Goal: Task Accomplishment & Management: Manage account settings

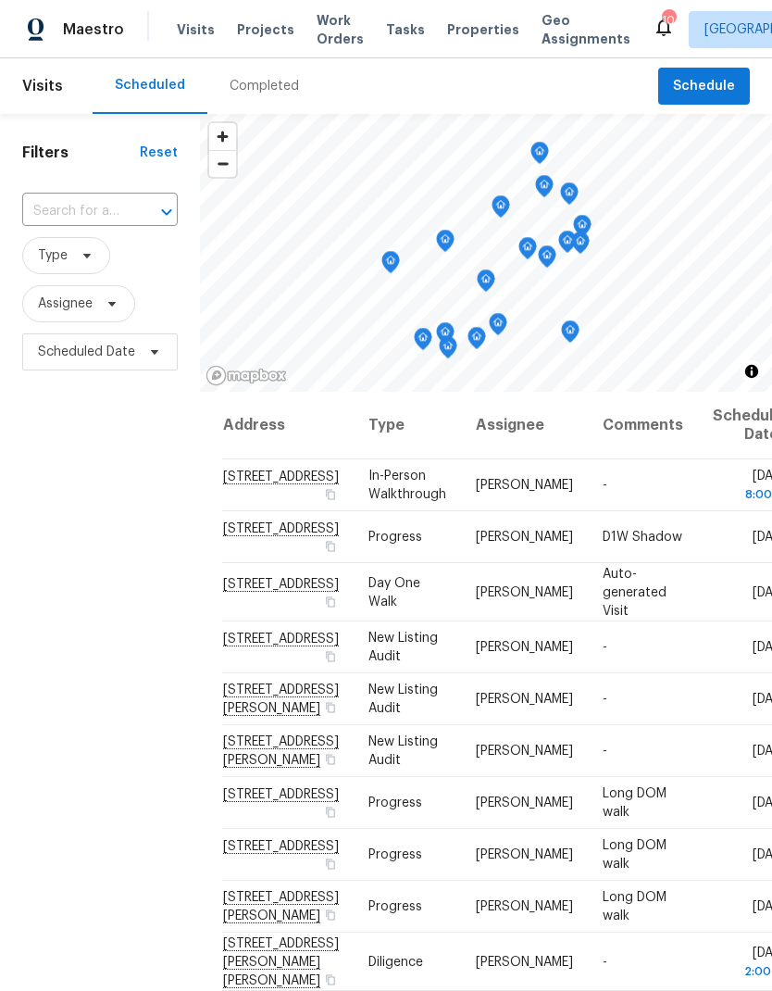
click at [450, 38] on span "Properties" at bounding box center [483, 29] width 72 height 19
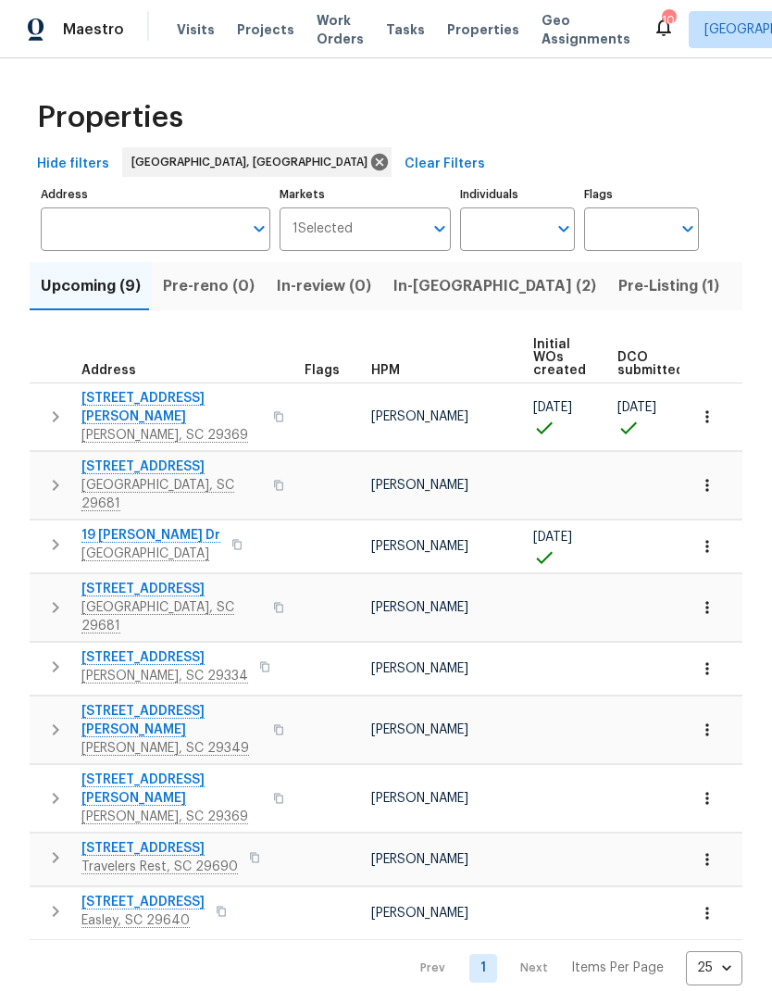
click at [730, 310] on button "Listed (32)" at bounding box center [780, 286] width 101 height 48
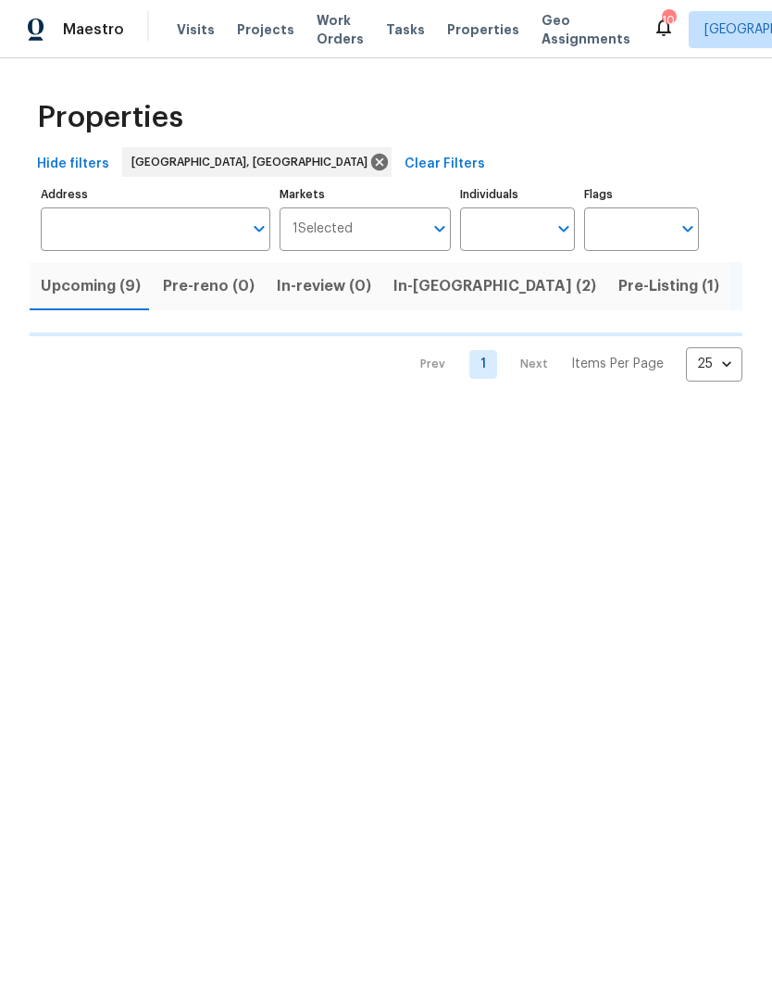
click at [627, 312] on div "Upcoming (9) Pre-reno (0) In-review (0) In-reno (2) Pre-Listing (1) Listed (32)…" at bounding box center [386, 316] width 713 height 131
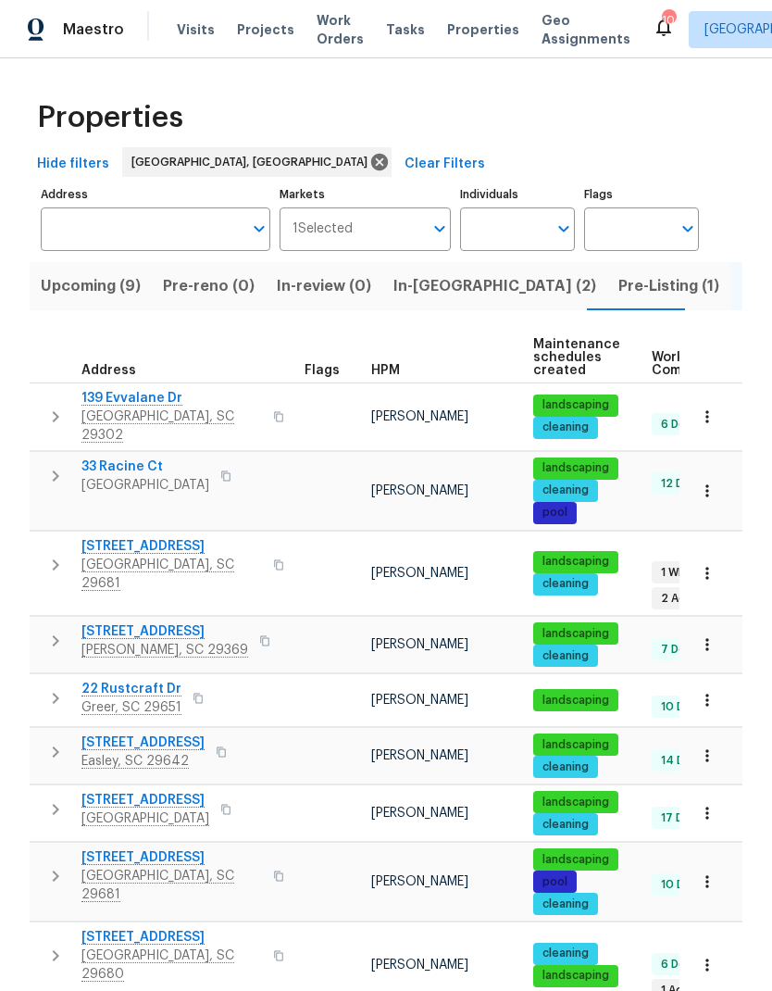
click at [127, 540] on span "[STREET_ADDRESS]" at bounding box center [171, 546] width 181 height 19
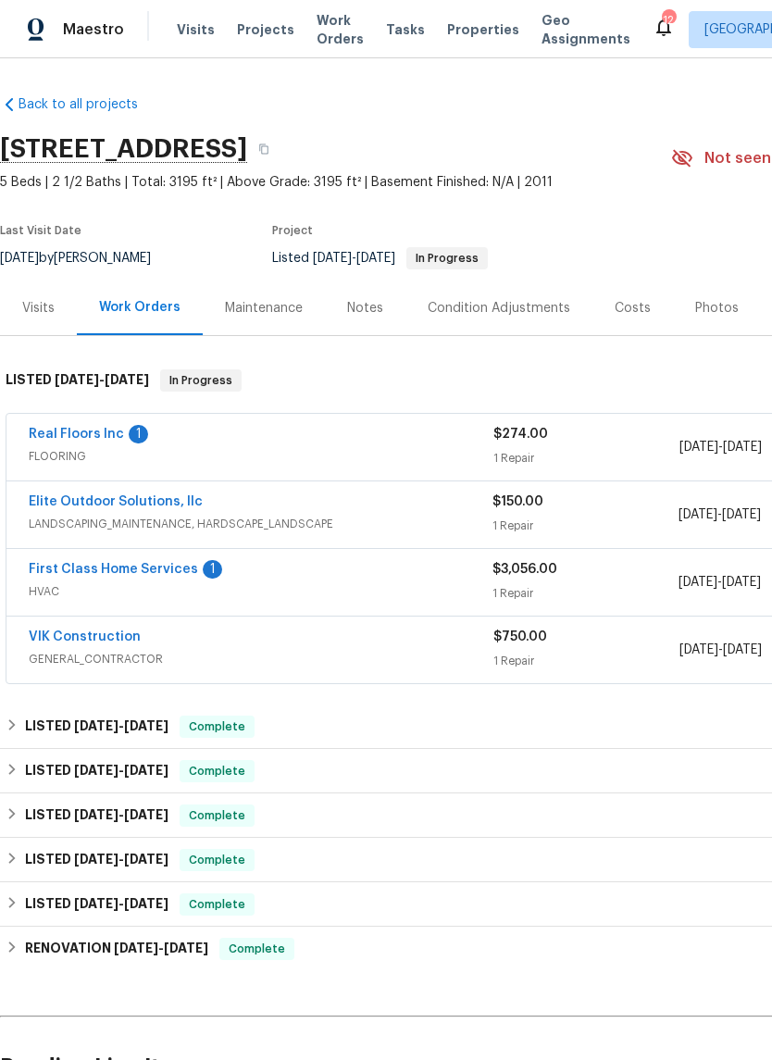
click at [104, 439] on link "Real Floors Inc" at bounding box center [76, 434] width 95 height 13
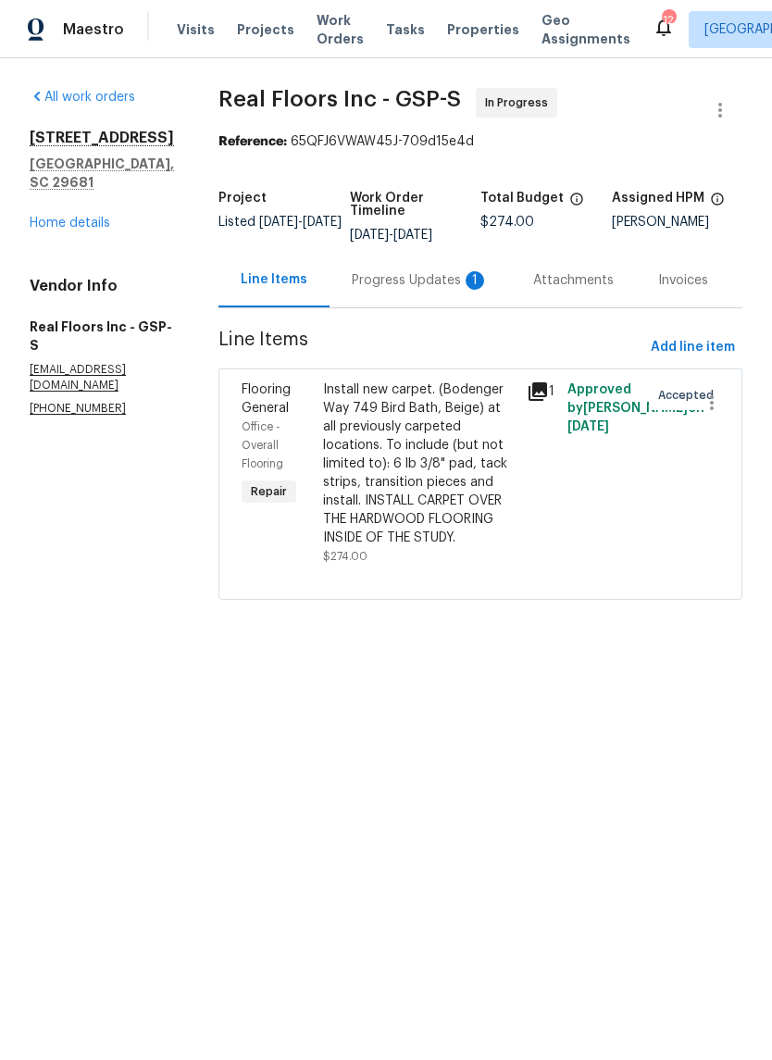
click at [448, 279] on div "Progress Updates 1" at bounding box center [420, 280] width 137 height 19
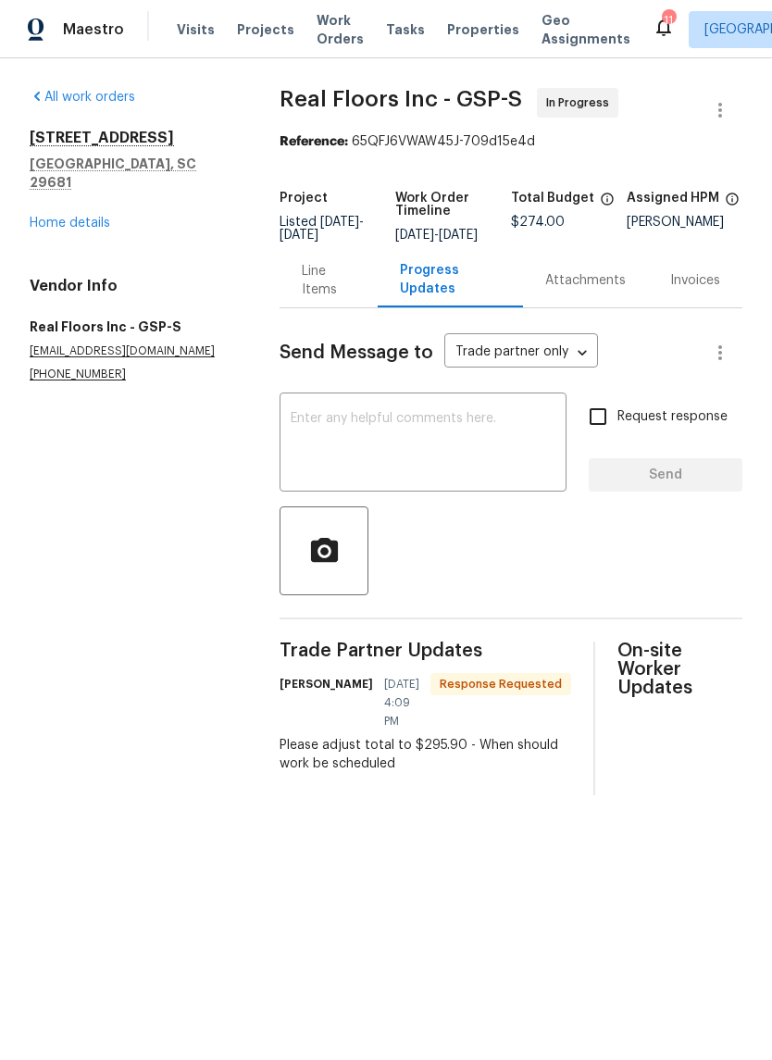
click at [318, 299] on div "Line Items" at bounding box center [329, 280] width 54 height 37
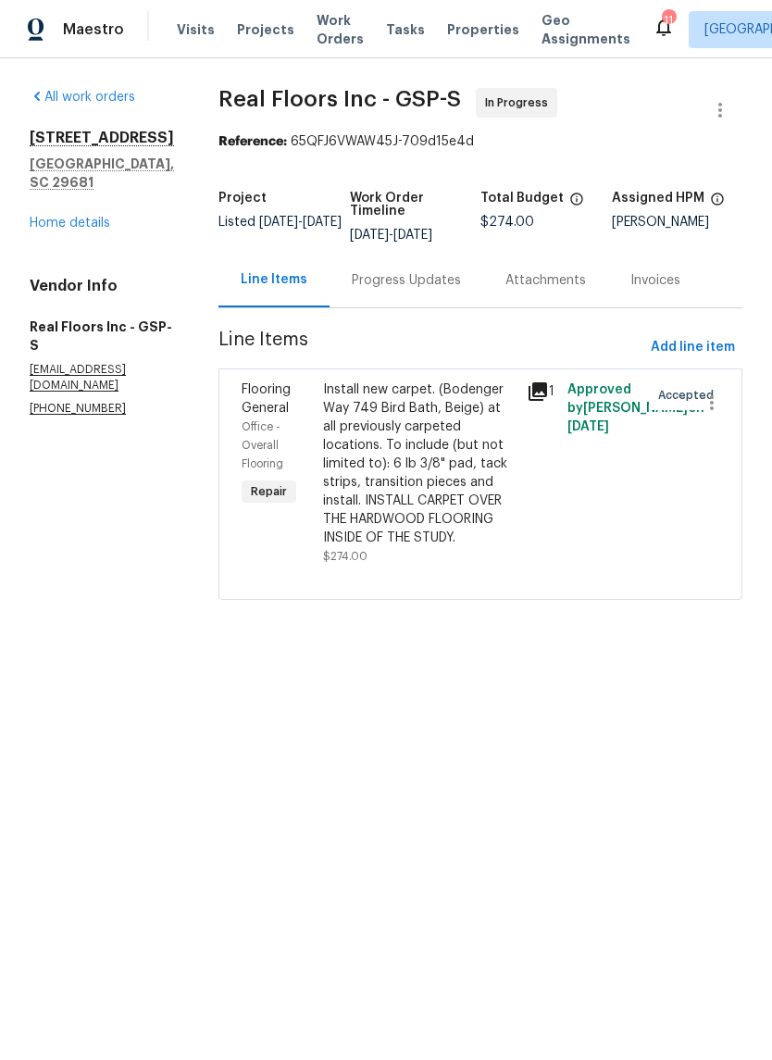
click at [416, 447] on div "Install new carpet. (Bodenger Way 749 Bird Bath, Beige) at all previously carpe…" at bounding box center [419, 463] width 193 height 167
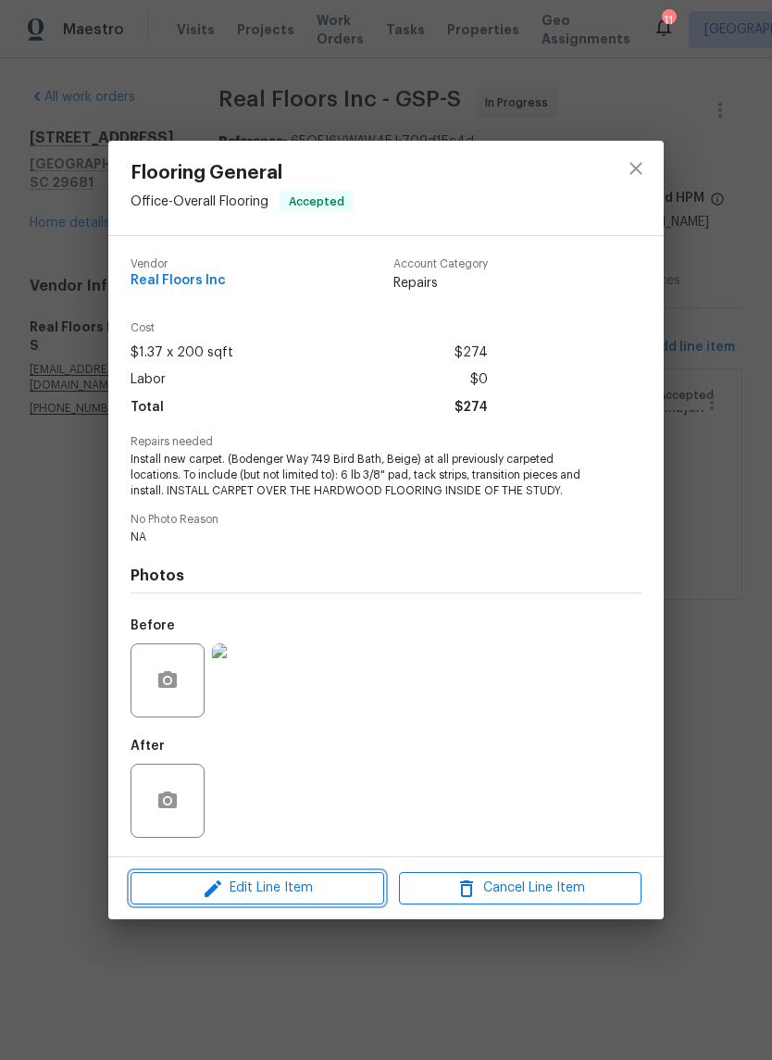
click at [344, 900] on span "Edit Line Item" at bounding box center [257, 888] width 243 height 23
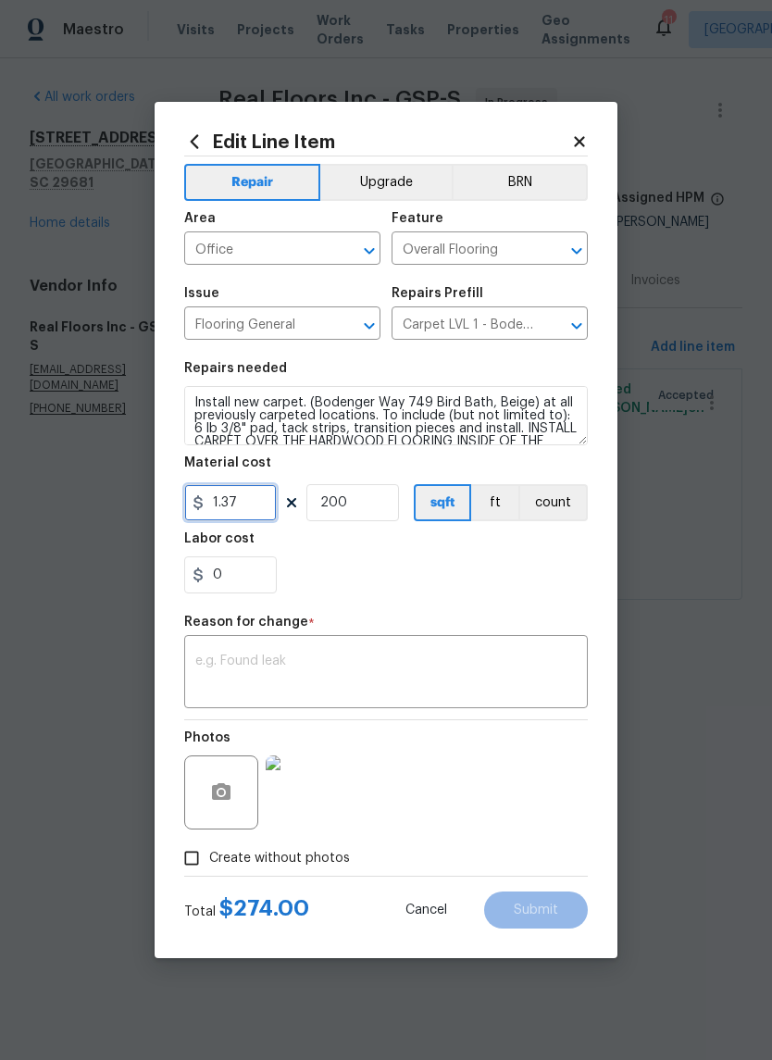
click at [241, 500] on input "1.37" at bounding box center [230, 502] width 93 height 37
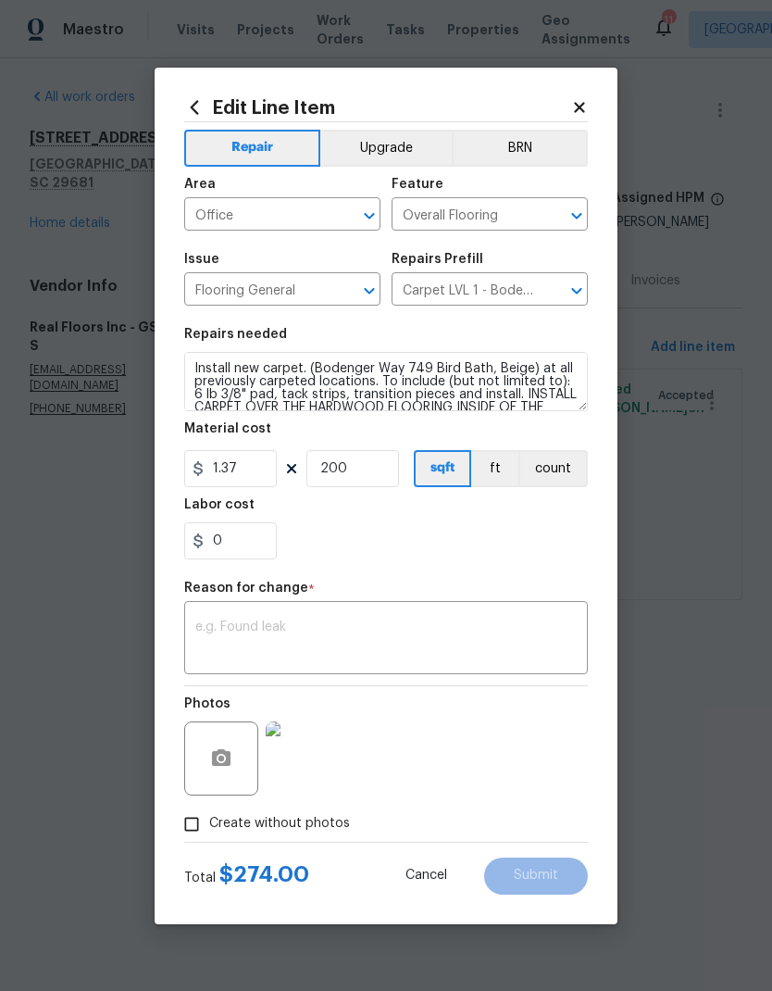
click at [241, 500] on h5 "Labor cost" at bounding box center [219, 504] width 70 height 13
click at [235, 502] on h5 "Labor cost" at bounding box center [219, 504] width 70 height 13
click at [234, 478] on input "1.37" at bounding box center [230, 468] width 93 height 37
click at [233, 477] on input "1.37" at bounding box center [230, 468] width 93 height 37
click at [240, 468] on input "1.37" at bounding box center [230, 468] width 93 height 37
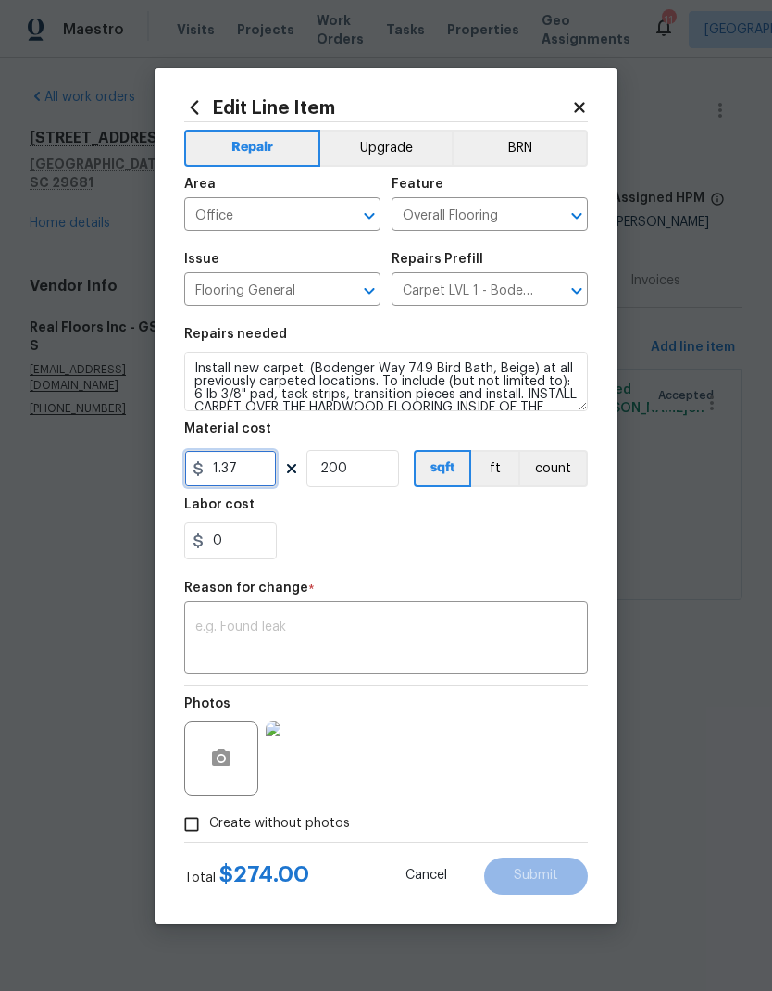
click at [239, 468] on input "1.37" at bounding box center [230, 468] width 93 height 37
click at [241, 466] on input "1.37" at bounding box center [230, 468] width 93 height 37
click at [382, 472] on input "200" at bounding box center [352, 468] width 93 height 37
type input "295.9"
type input "1"
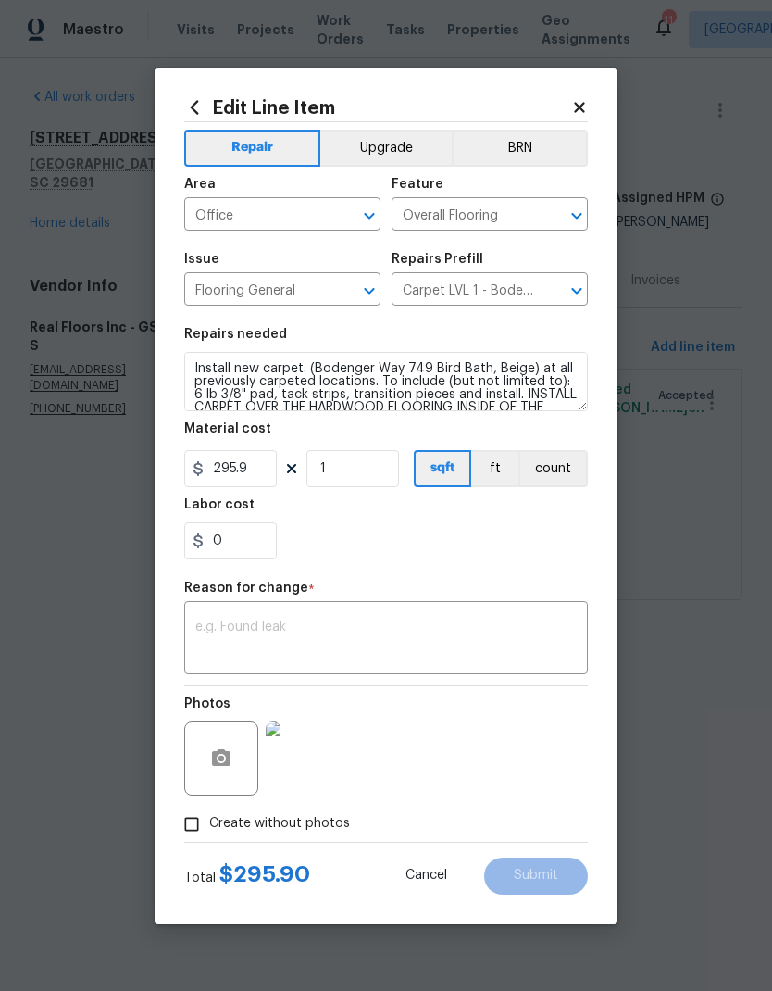
click at [418, 534] on div "0" at bounding box center [386, 540] width 404 height 37
click at [414, 653] on textarea at bounding box center [385, 639] width 381 height 39
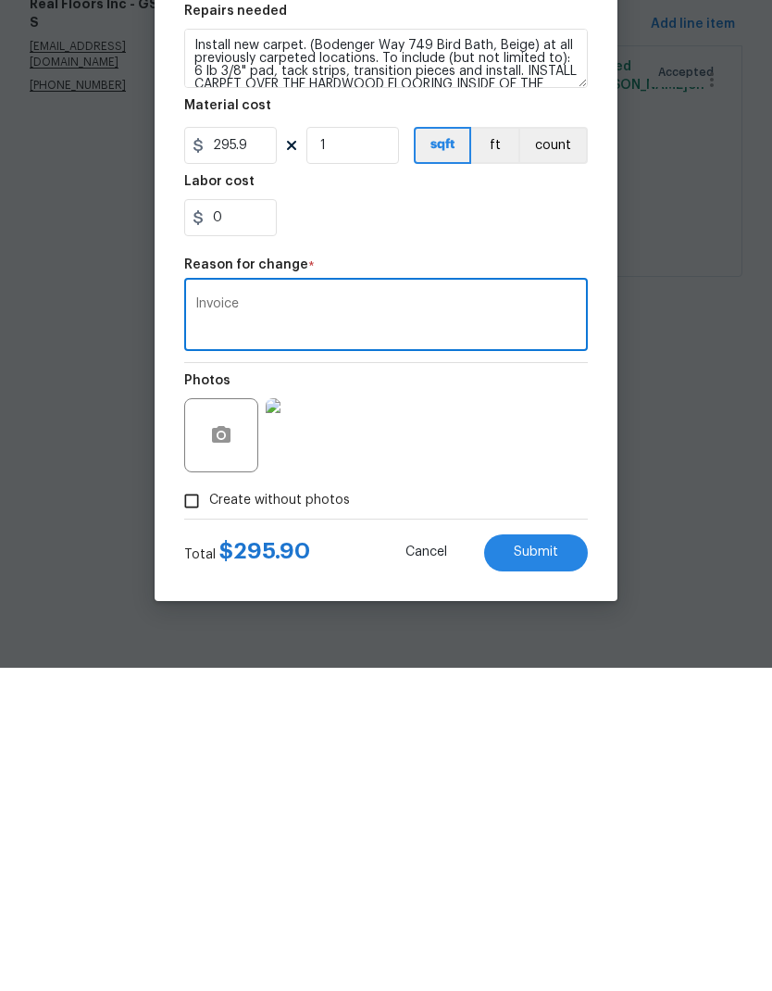
type textarea "Invoice"
click at [535, 857] on button "Submit" at bounding box center [536, 875] width 104 height 37
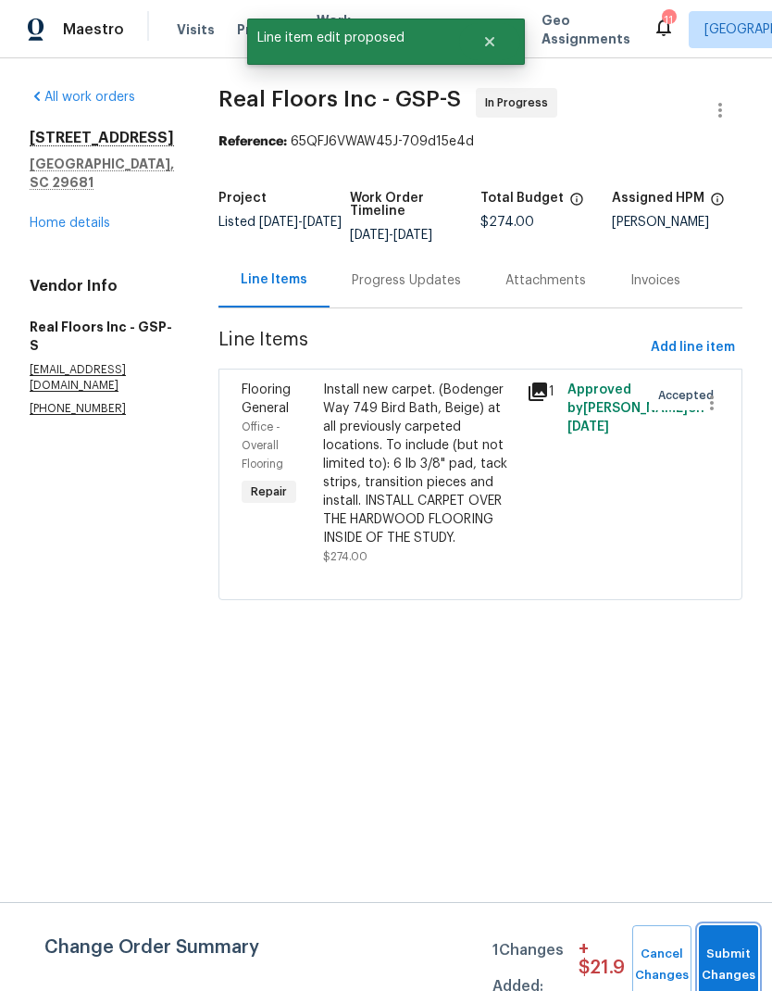
click at [717, 961] on button "Submit Changes" at bounding box center [728, 965] width 59 height 80
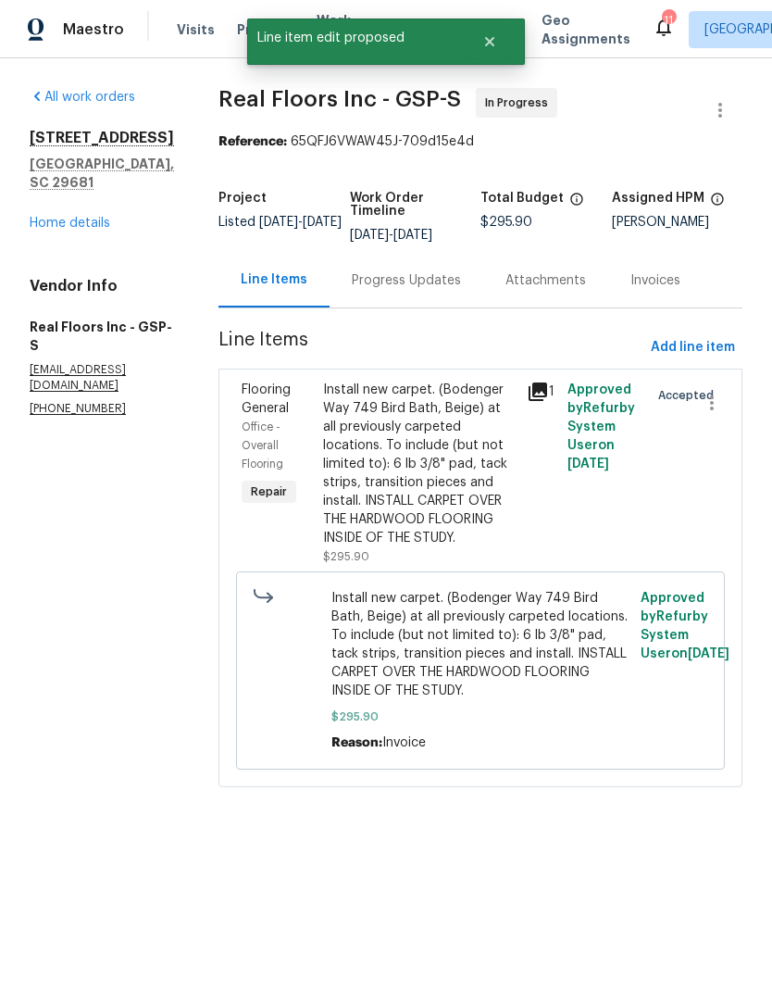
click at [438, 283] on div "Progress Updates" at bounding box center [406, 280] width 109 height 19
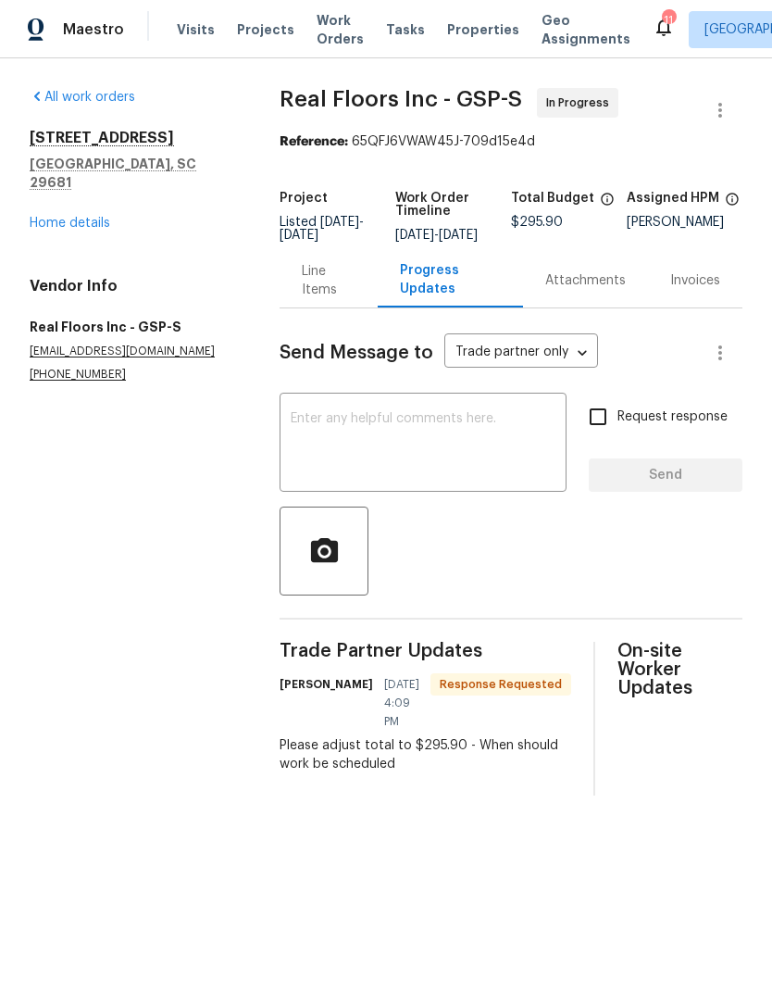
click at [447, 443] on textarea at bounding box center [423, 444] width 265 height 65
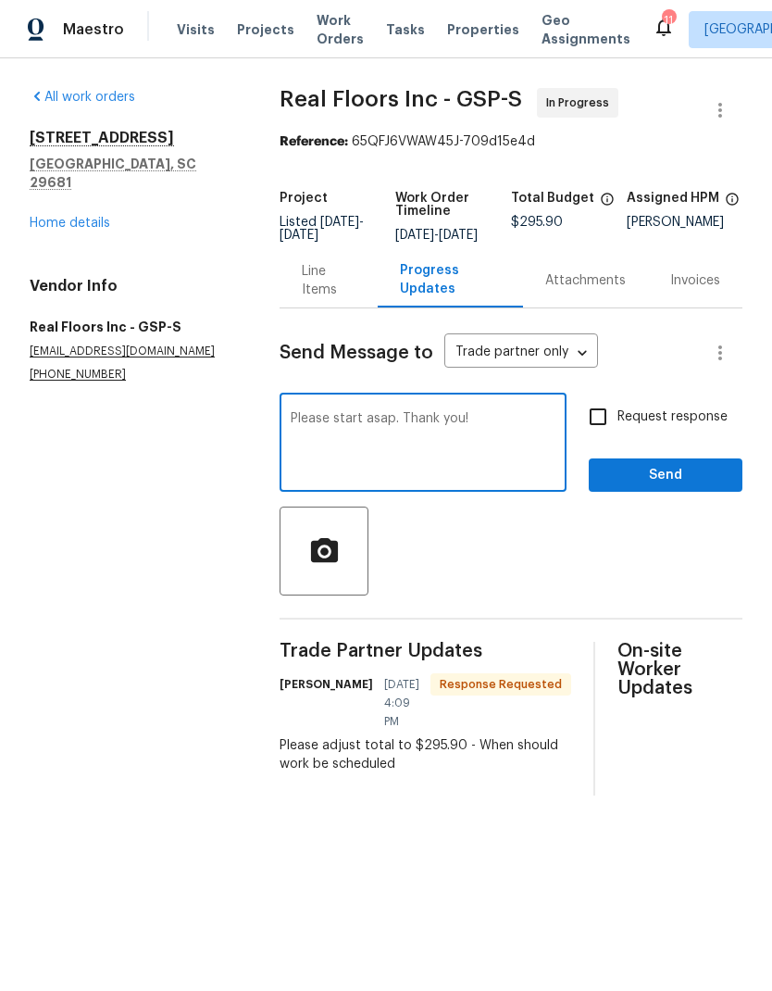
type textarea "Please start asap. Thank you!"
click at [603, 436] on input "Request response" at bounding box center [598, 416] width 39 height 39
checkbox input "true"
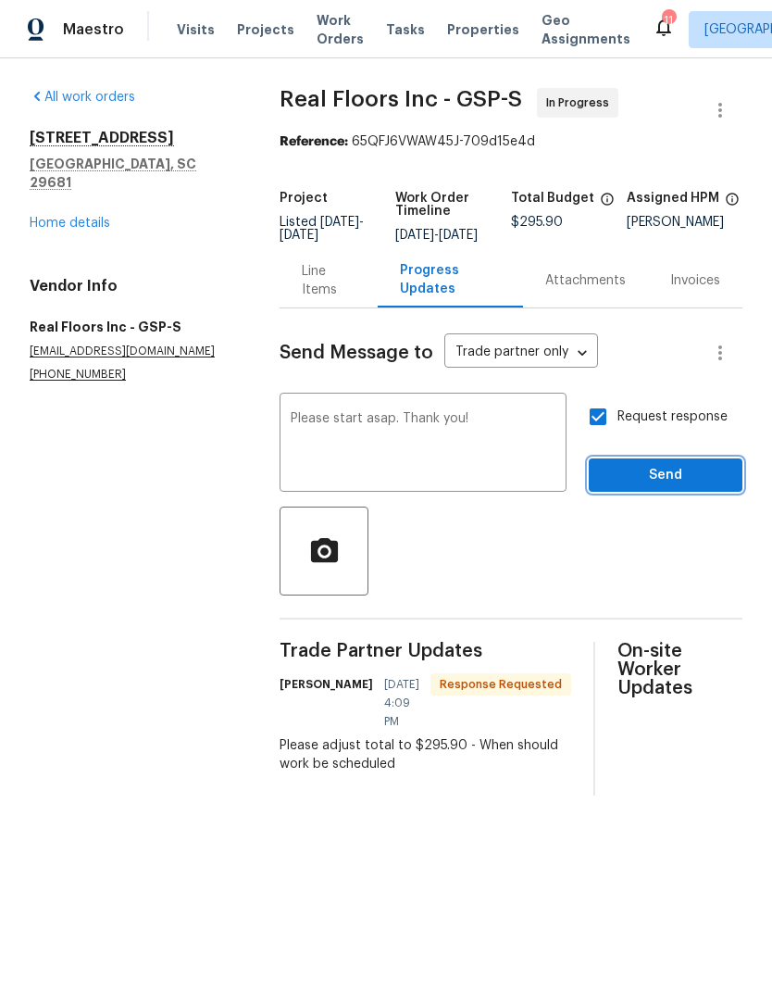
click at [675, 480] on span "Send" at bounding box center [666, 475] width 124 height 23
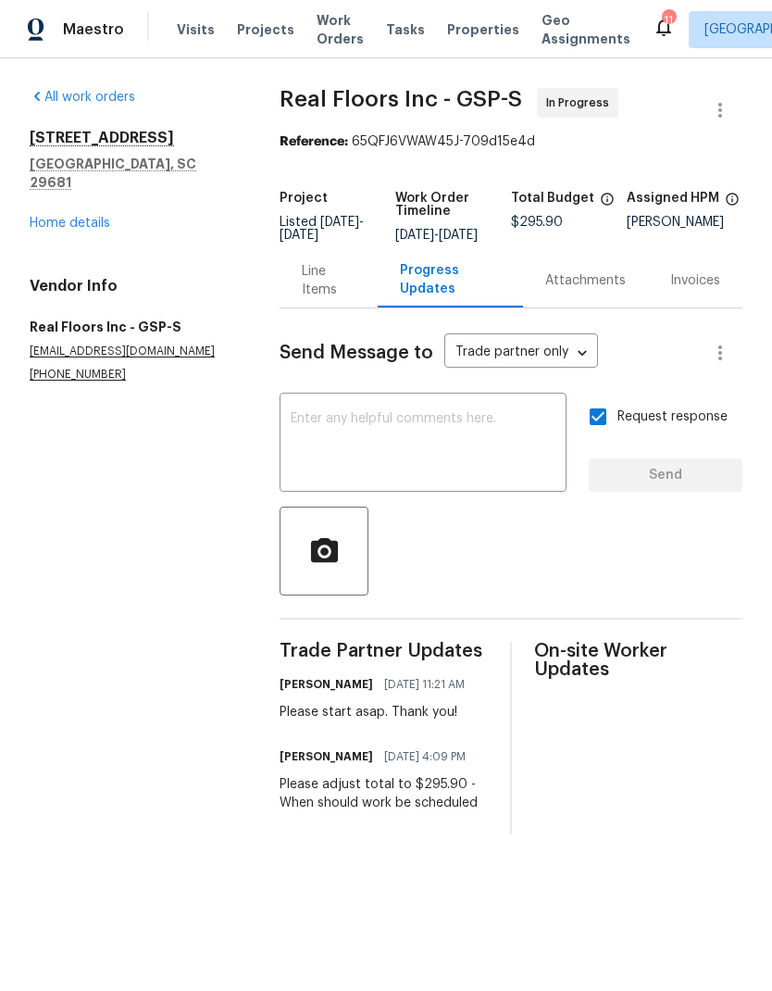
click at [63, 217] on link "Home details" at bounding box center [70, 223] width 81 height 13
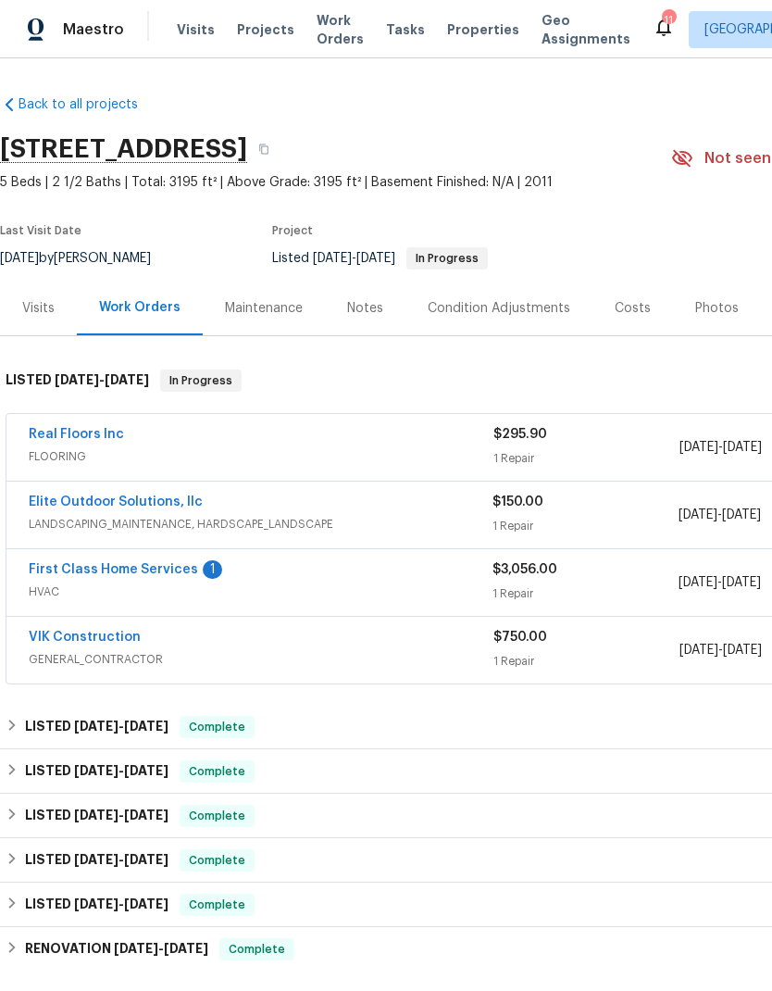
click at [174, 575] on link "First Class Home Services" at bounding box center [113, 569] width 169 height 13
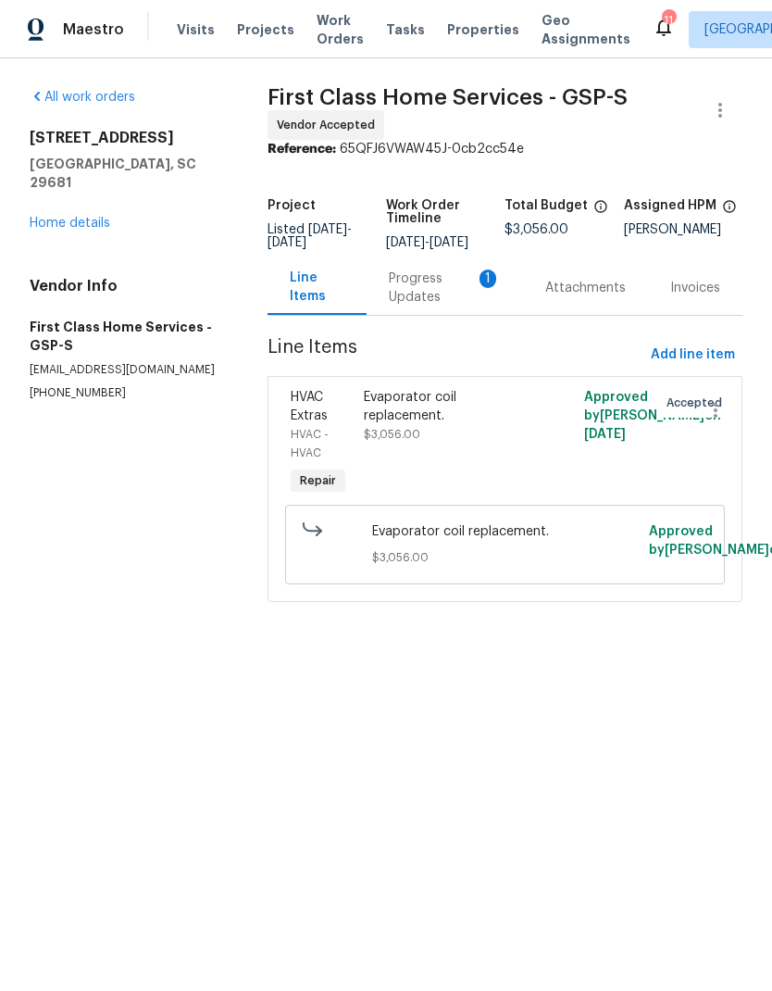
click at [443, 306] on div "Progress Updates 1" at bounding box center [445, 287] width 112 height 37
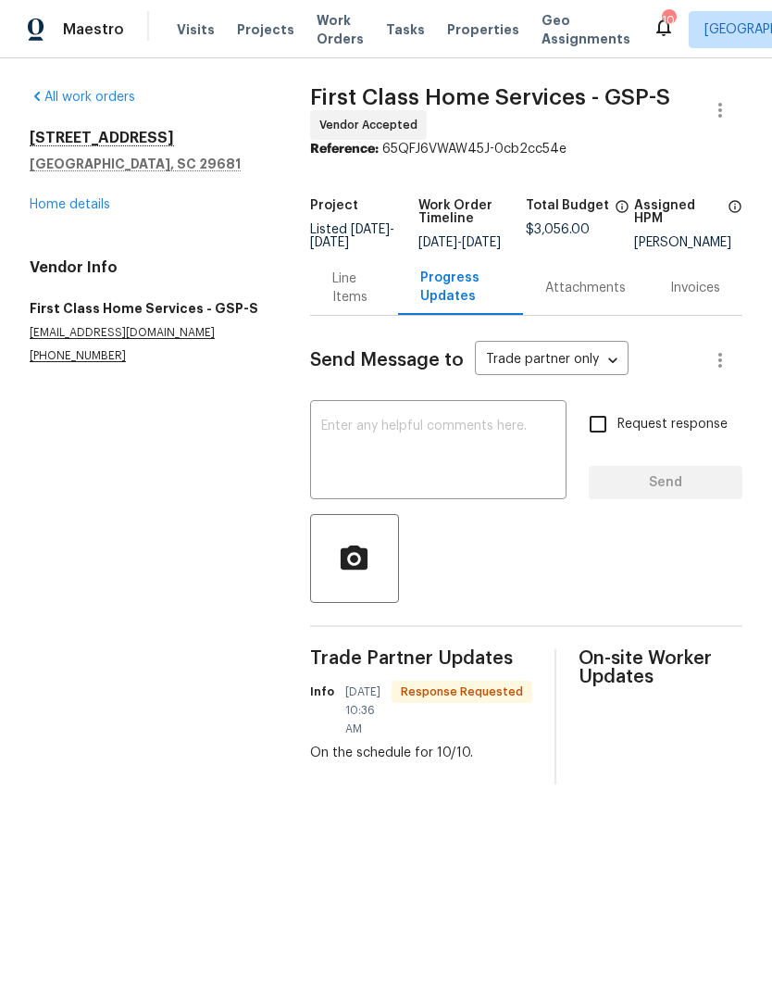
click at [345, 306] on div "Line Items" at bounding box center [354, 287] width 44 height 37
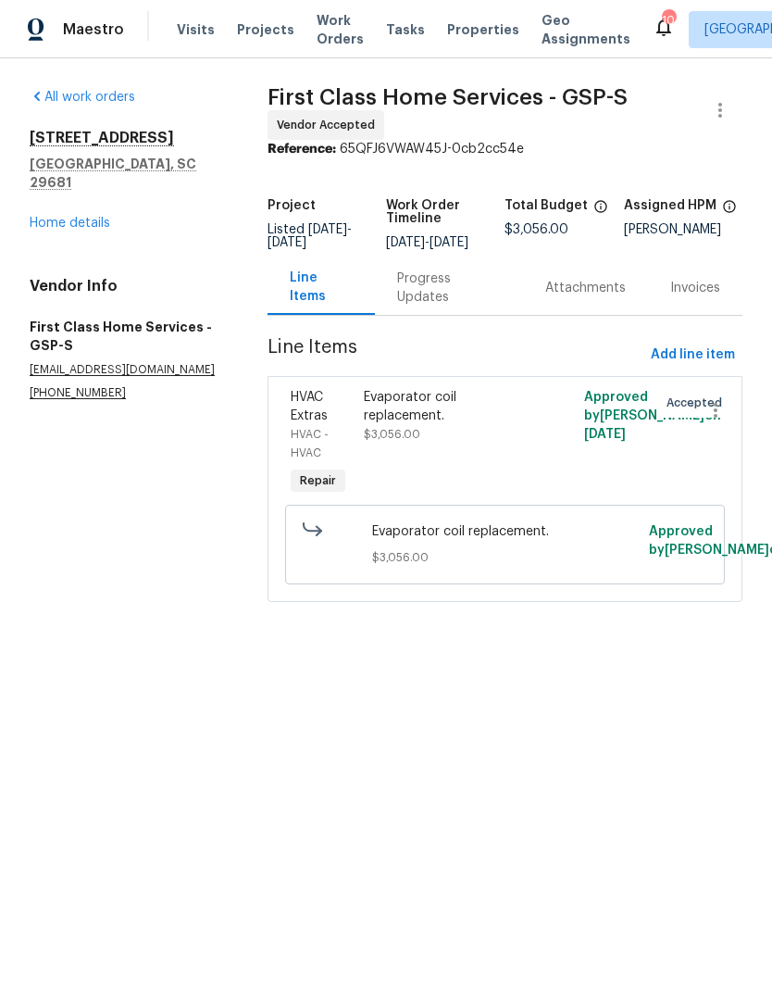
click at [372, 440] on span "$3,056.00" at bounding box center [392, 434] width 56 height 11
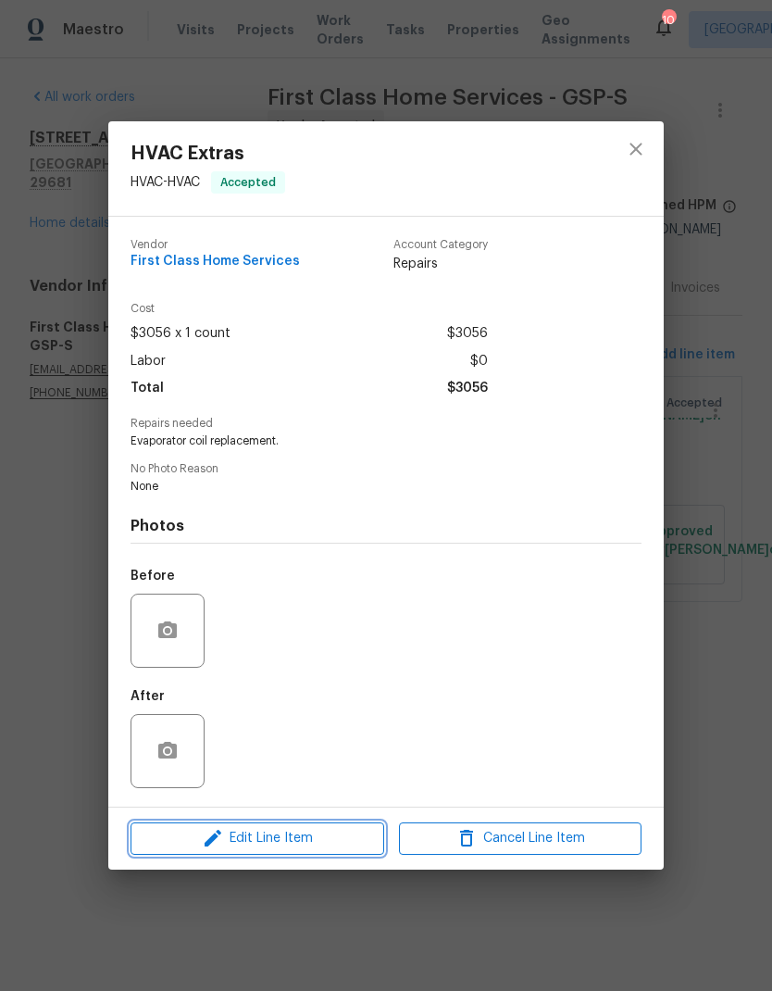
click at [216, 836] on icon "button" at bounding box center [213, 838] width 22 height 22
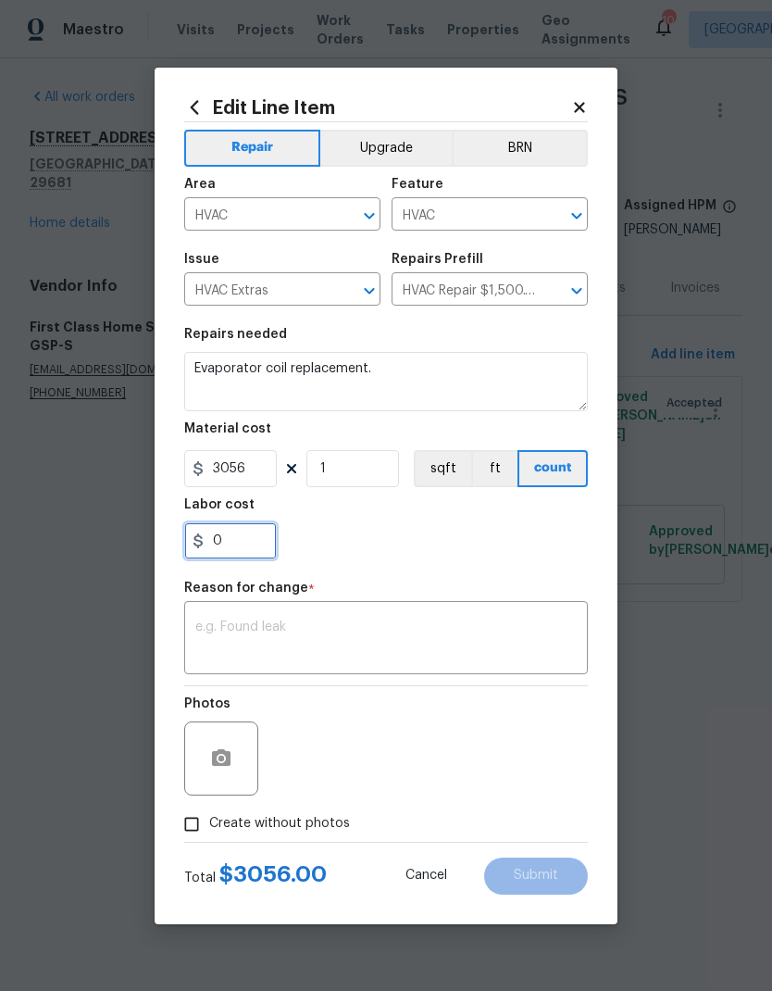
click at [212, 551] on input "0" at bounding box center [230, 540] width 93 height 37
type input "824"
click at [379, 613] on div "x ​" at bounding box center [386, 639] width 404 height 69
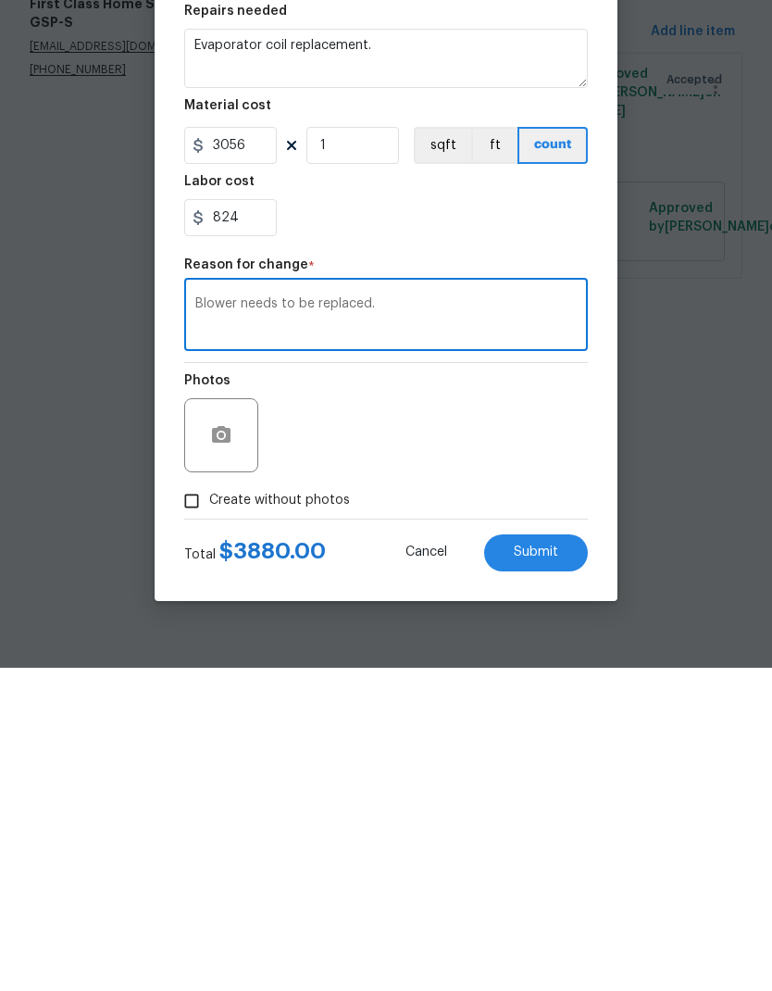
type textarea "Blower needs to be replaced."
click at [559, 857] on button "Submit" at bounding box center [536, 875] width 104 height 37
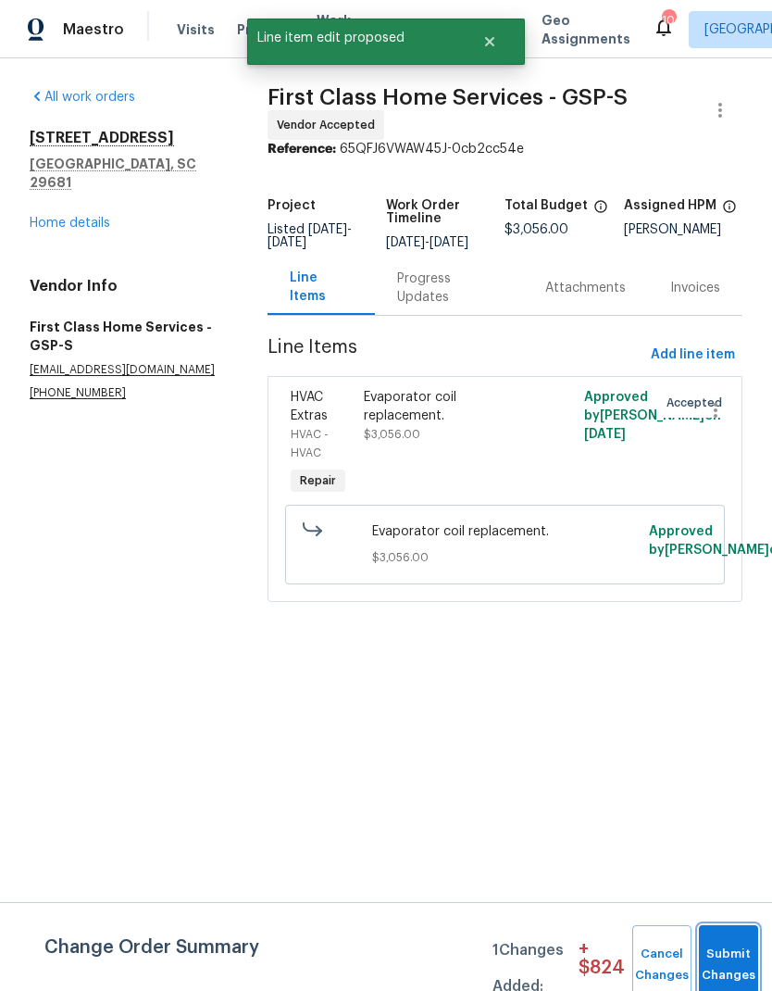
click at [712, 946] on button "Submit Changes" at bounding box center [728, 965] width 59 height 80
